Goal: Information Seeking & Learning: Learn about a topic

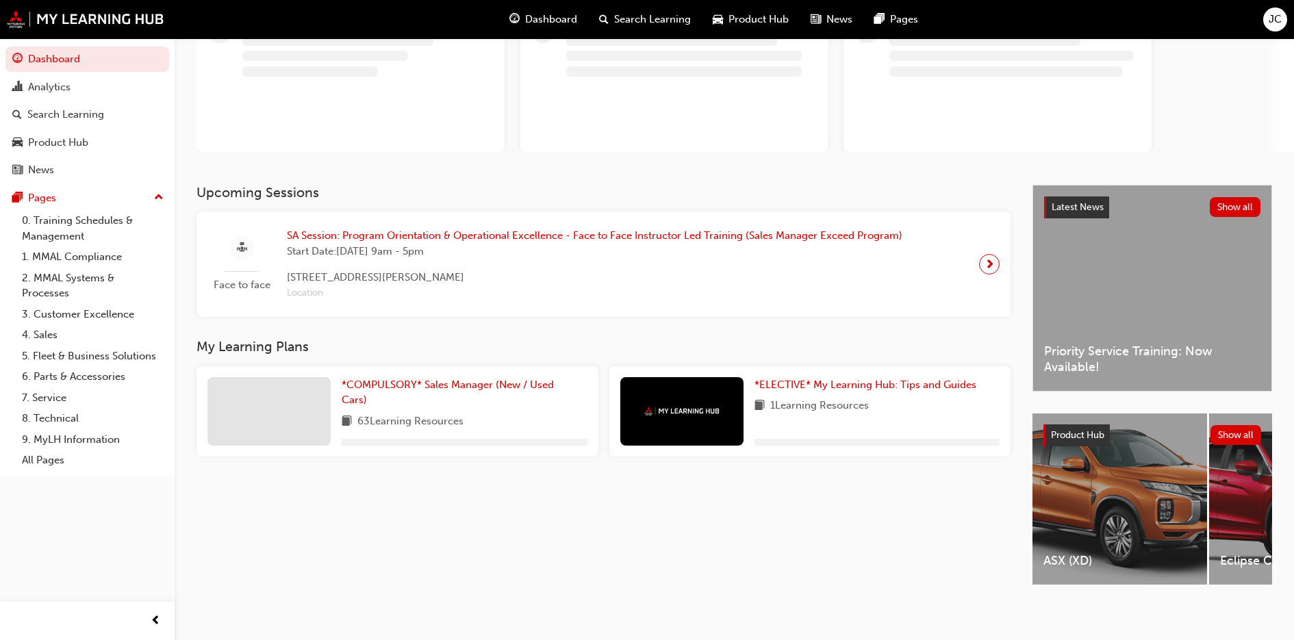
scroll to position [123, 0]
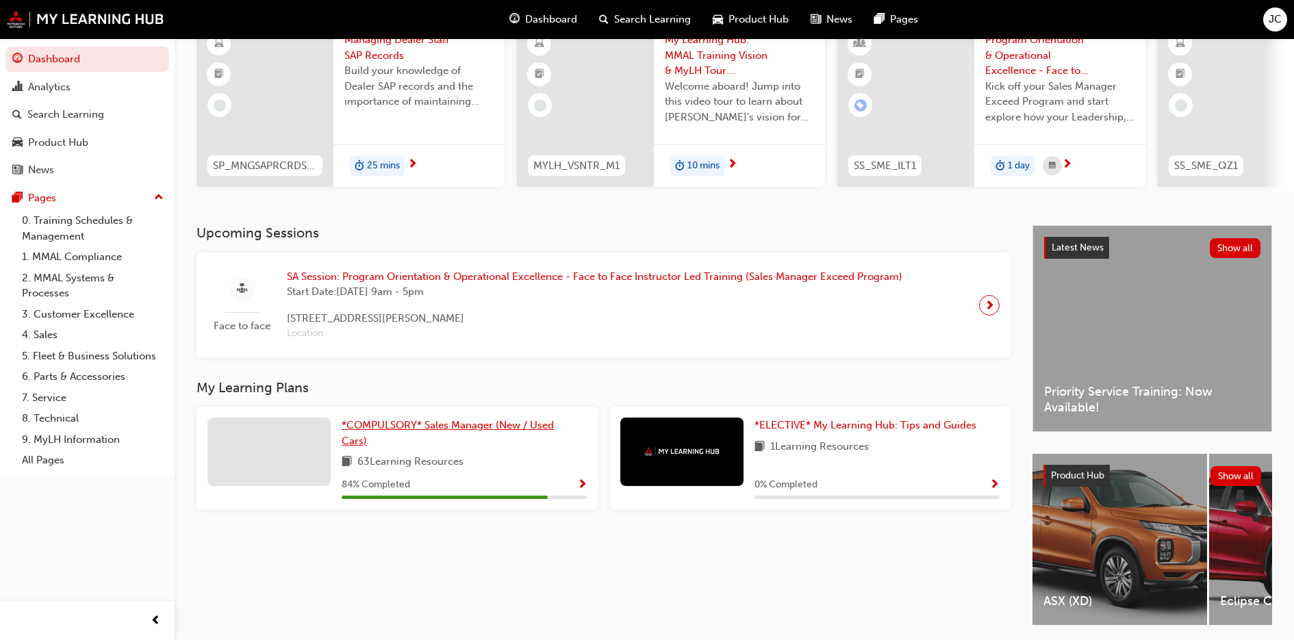
click at [496, 424] on span "*COMPULSORY* Sales Manager (New / Used Cars)" at bounding box center [448, 433] width 212 height 28
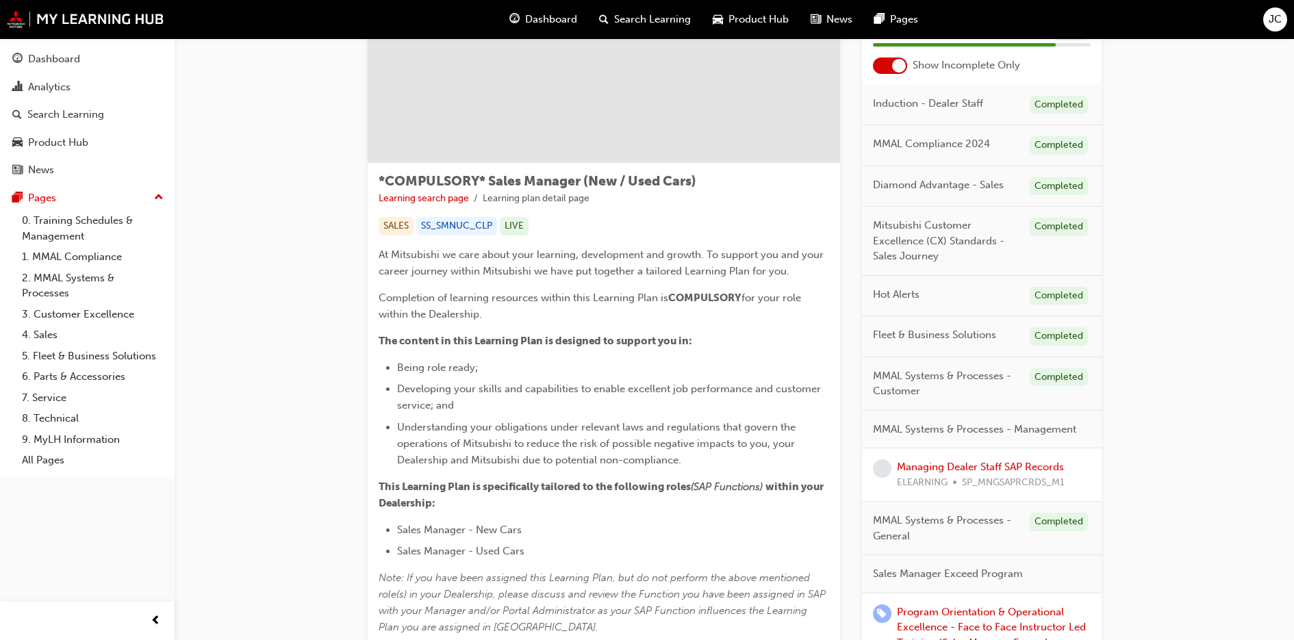
scroll to position [118, 0]
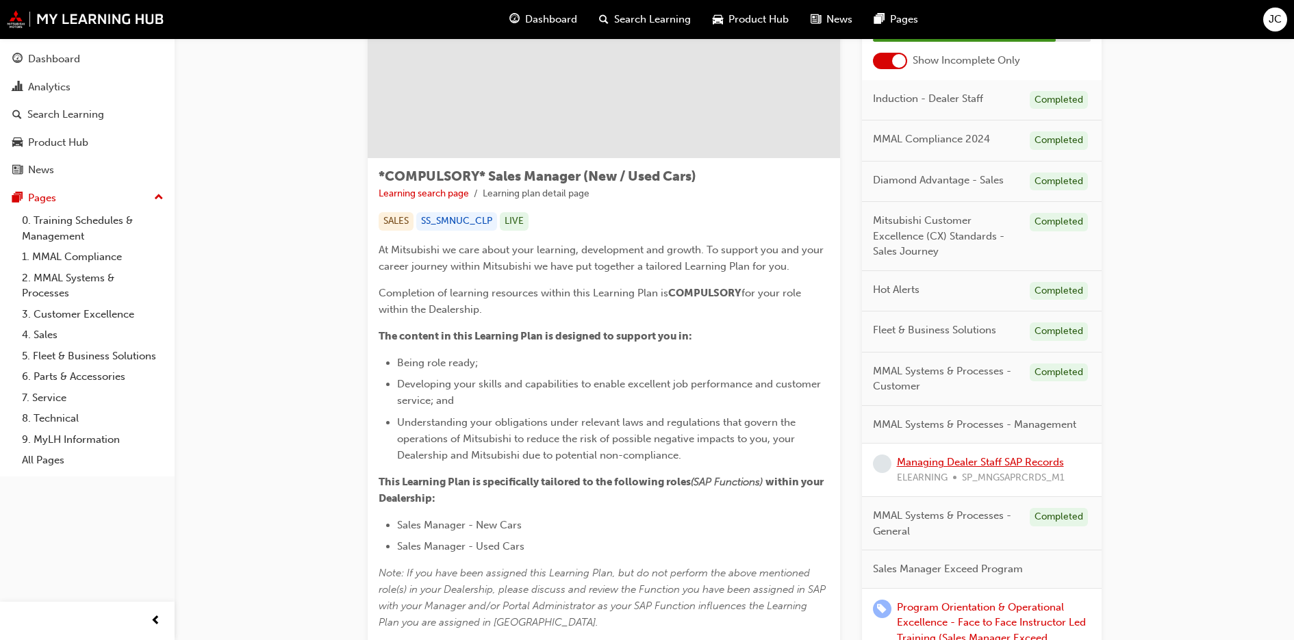
click at [923, 460] on link "Managing Dealer Staff SAP Records" at bounding box center [980, 462] width 167 height 12
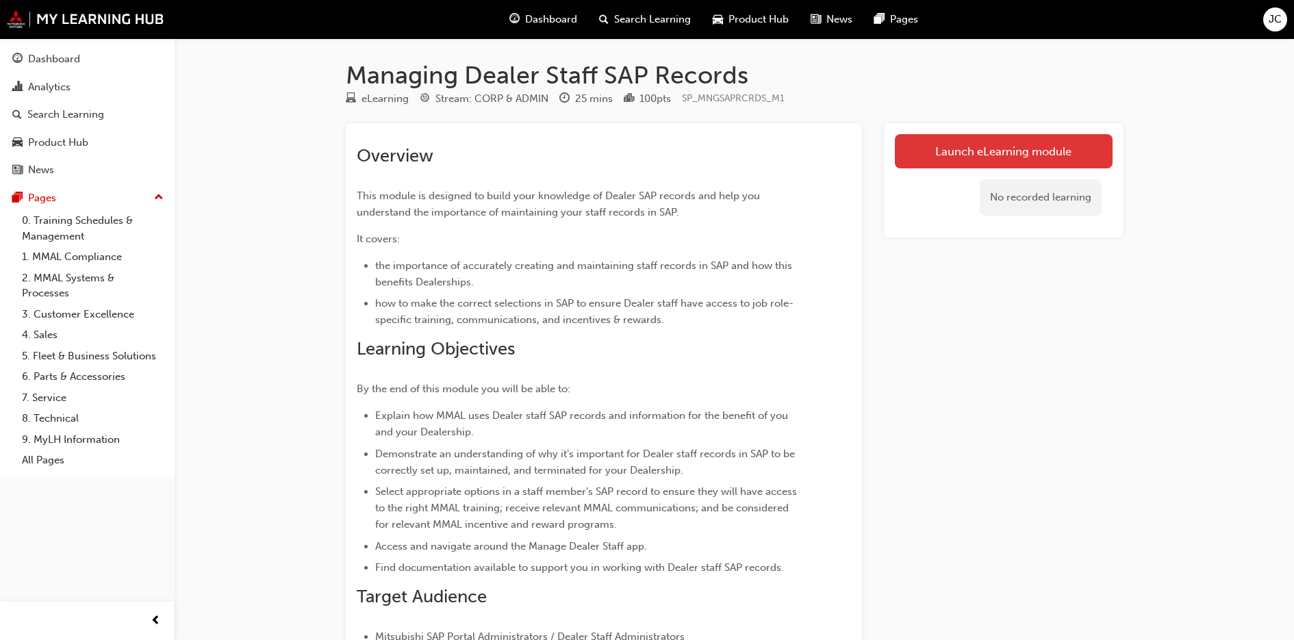
click at [985, 147] on link "Launch eLearning module" at bounding box center [1004, 151] width 218 height 34
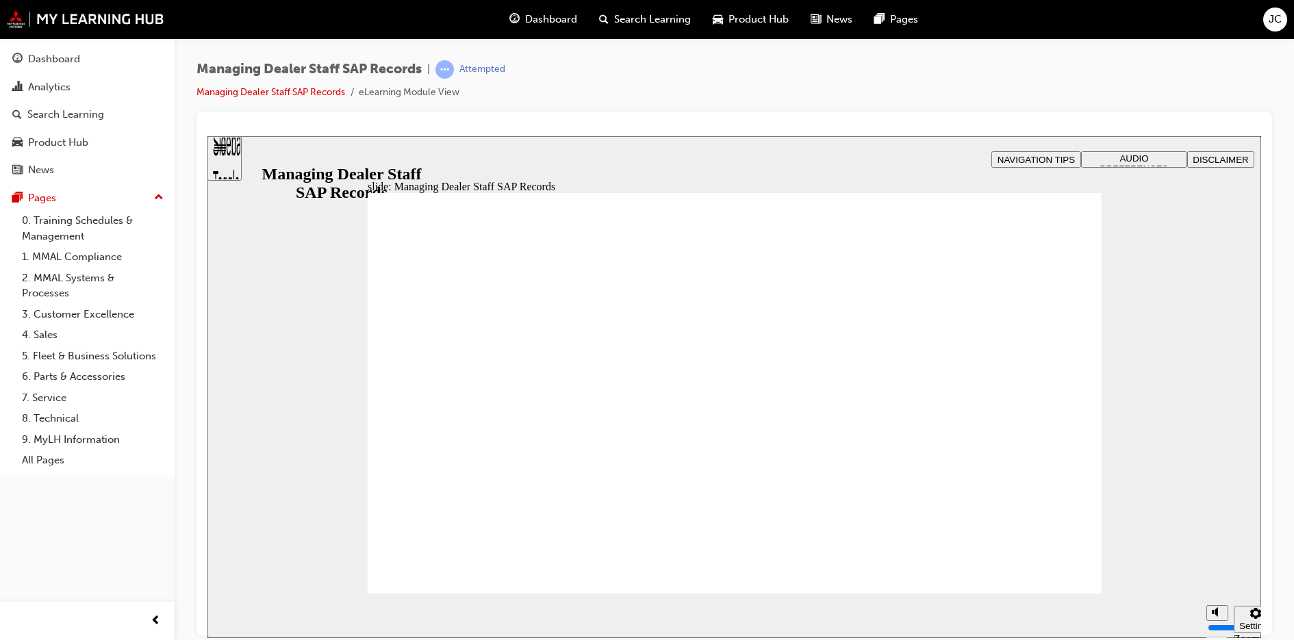
drag, startPoint x: 1038, startPoint y: 569, endPoint x: 452, endPoint y: 333, distance: 631.8
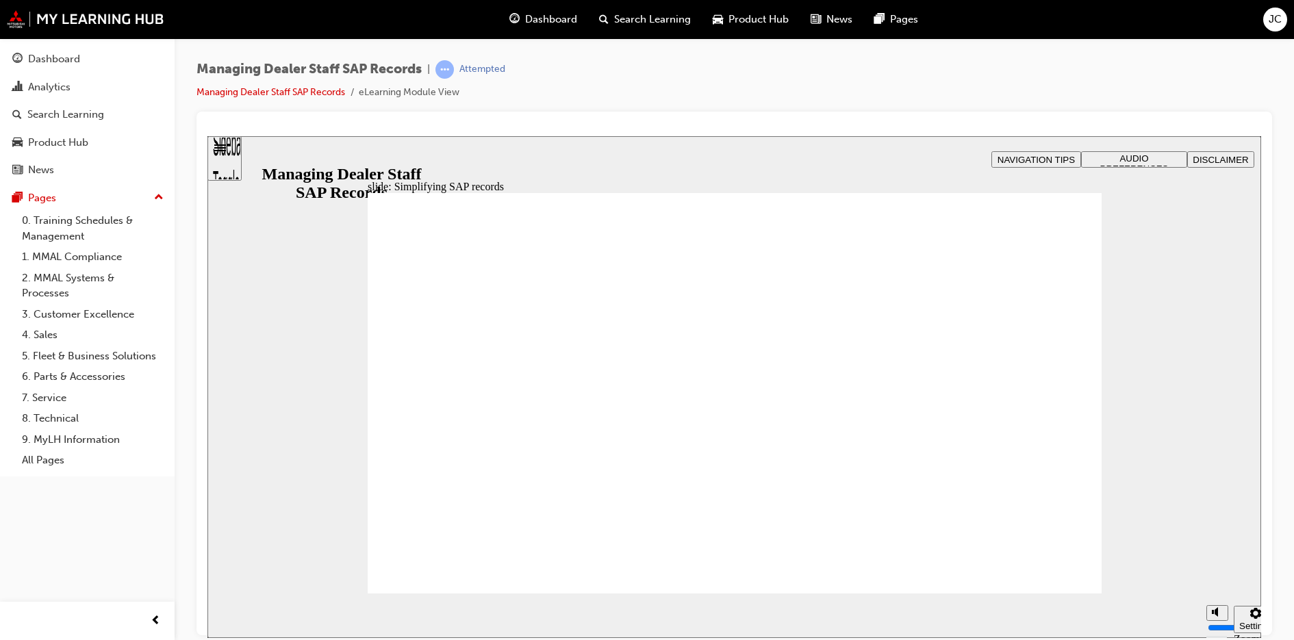
drag, startPoint x: 675, startPoint y: 327, endPoint x: 1032, endPoint y: 413, distance: 367.0
